Goal: Information Seeking & Learning: Find specific fact

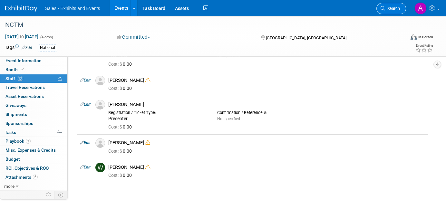
click at [389, 8] on span "Search" at bounding box center [392, 8] width 15 height 5
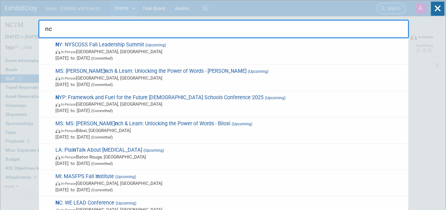
type input "nct"
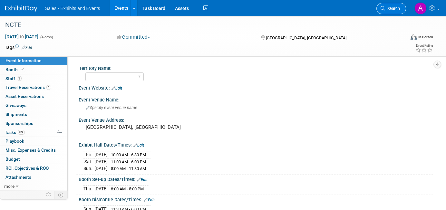
click at [380, 12] on link "Search" at bounding box center [391, 8] width 30 height 11
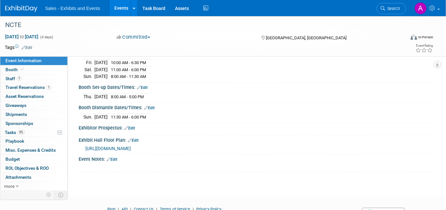
scroll to position [92, 0]
click at [133, 149] on div "https://maps.goeshow.com/ncte/annual/2025" at bounding box center [256, 147] width 343 height 7
click at [131, 149] on span "https://maps.goeshow.com/ncte/annual/2025" at bounding box center [107, 148] width 45 height 5
